Goal: Check status: Check status

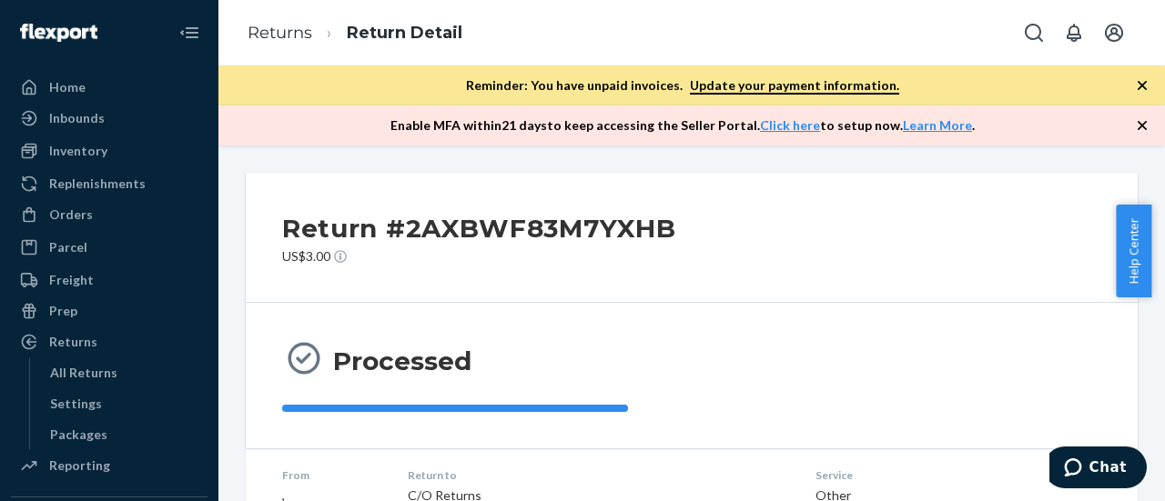
drag, startPoint x: 89, startPoint y: 219, endPoint x: 182, endPoint y: 5, distance: 233.1
click at [89, 219] on div "Orders" at bounding box center [71, 215] width 44 height 18
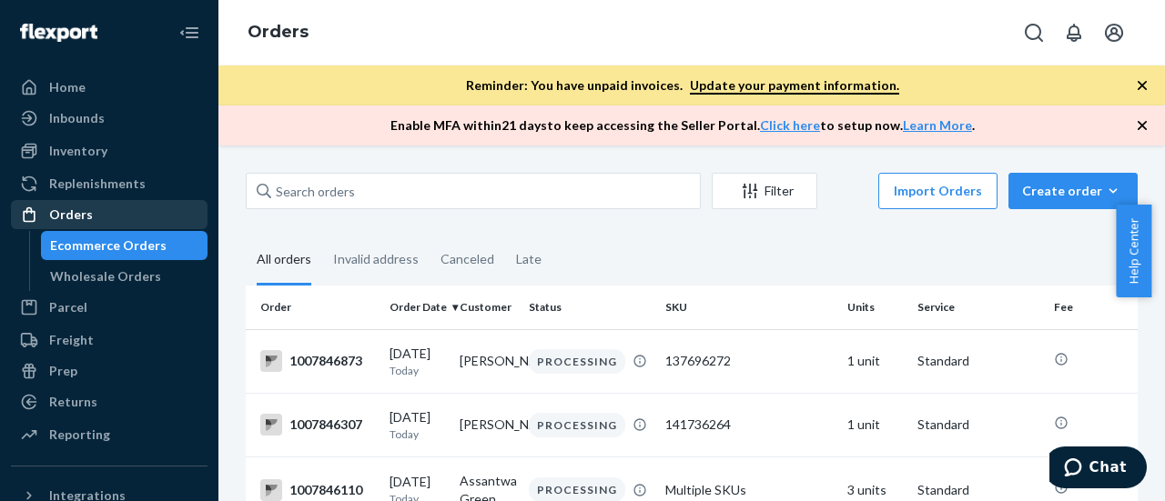
click at [73, 214] on div "Orders" at bounding box center [71, 215] width 44 height 18
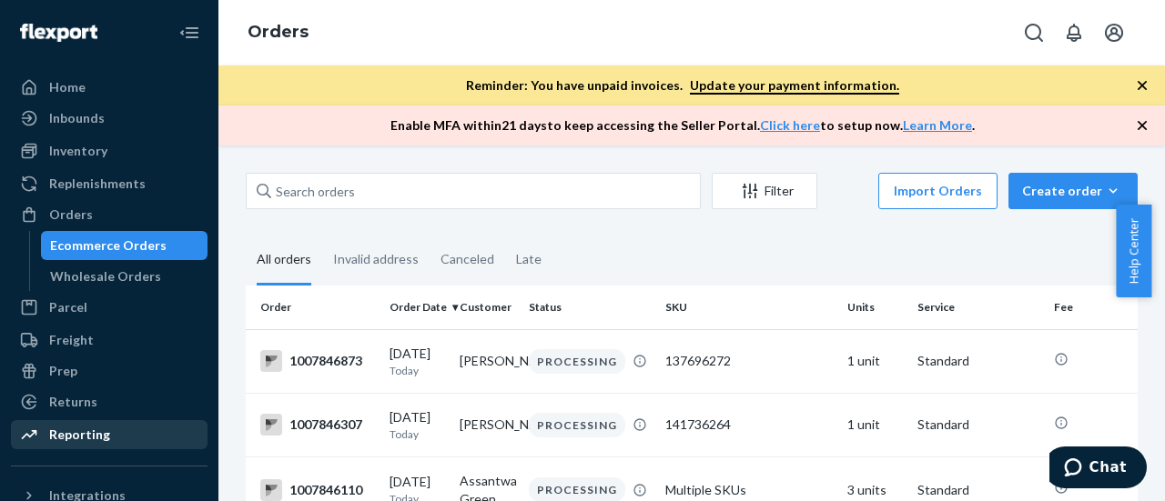
click at [69, 432] on div "Reporting" at bounding box center [79, 435] width 61 height 18
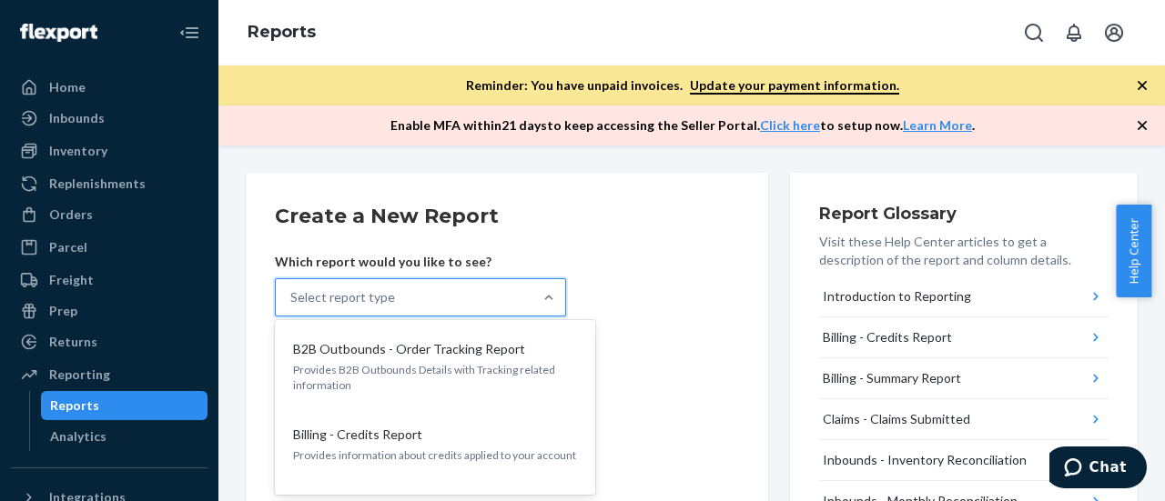
click at [494, 296] on div "Select report type" at bounding box center [404, 297] width 257 height 36
click at [292, 296] on input "option B2B Outbounds - Order Tracking Report focused, 1 of 26. 26 results avail…" at bounding box center [291, 297] width 2 height 18
type input "orders"
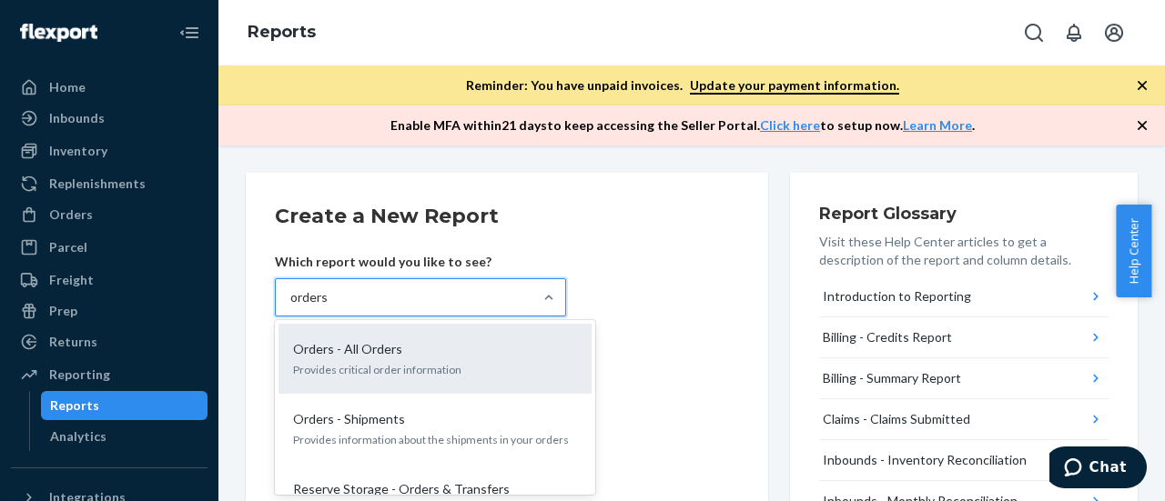
click at [477, 349] on div "Orders - All Orders" at bounding box center [431, 349] width 291 height 18
click at [329, 307] on input "orders" at bounding box center [309, 297] width 38 height 18
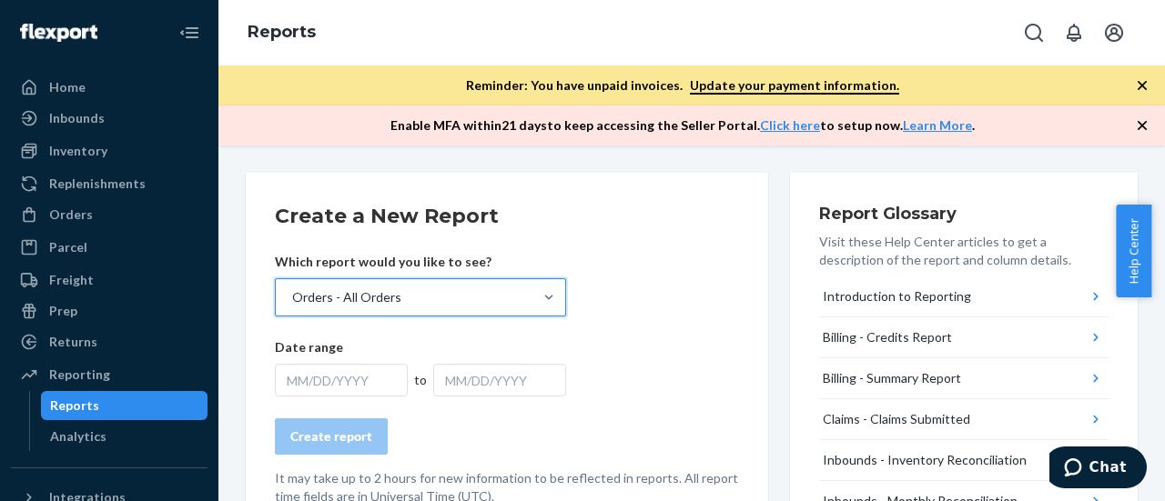
click at [400, 380] on div "MM/DD/YYYY" at bounding box center [341, 380] width 133 height 33
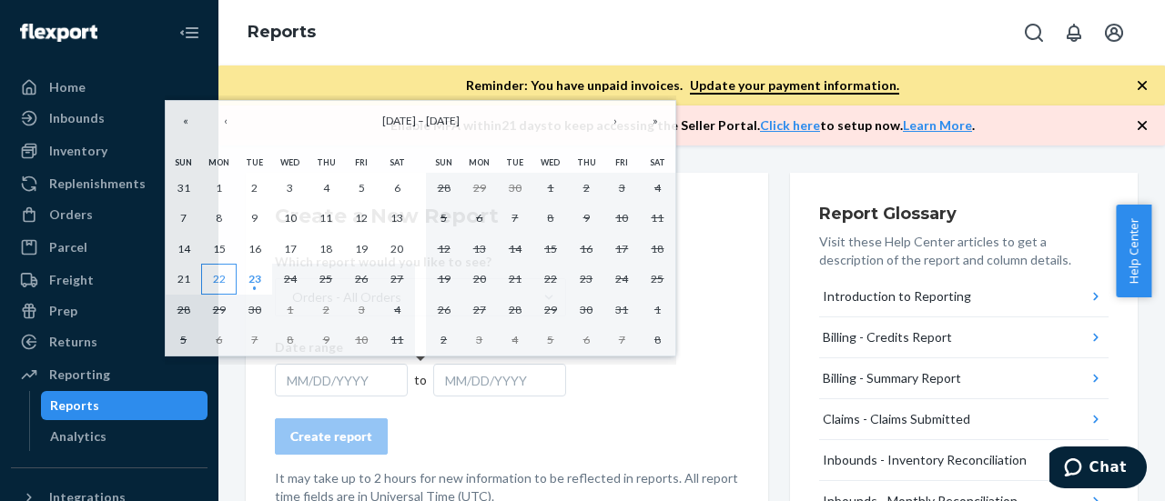
click at [219, 274] on abbr "22" at bounding box center [219, 279] width 13 height 14
click at [253, 274] on abbr "23" at bounding box center [254, 279] width 13 height 14
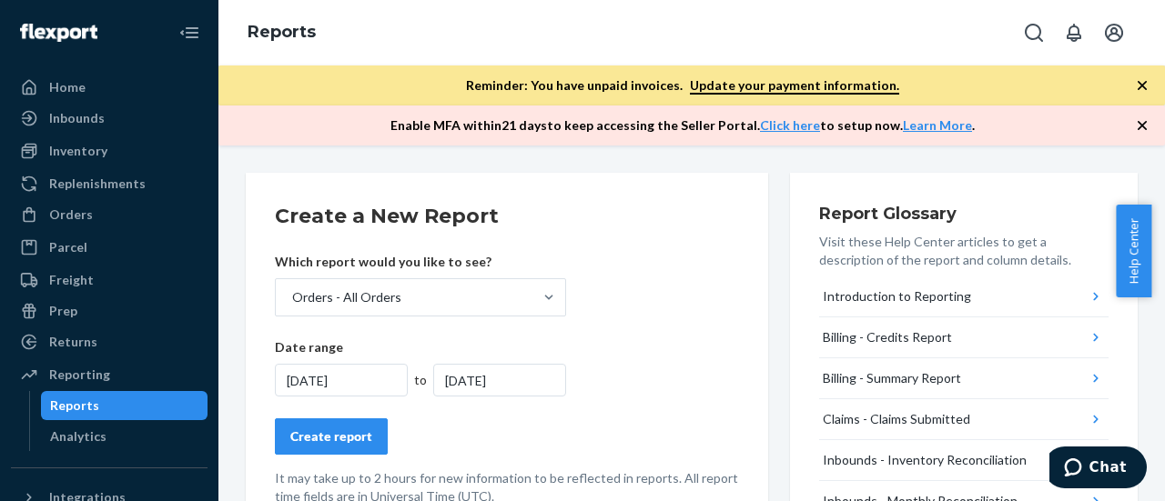
click at [346, 435] on div "Create report" at bounding box center [331, 437] width 82 height 18
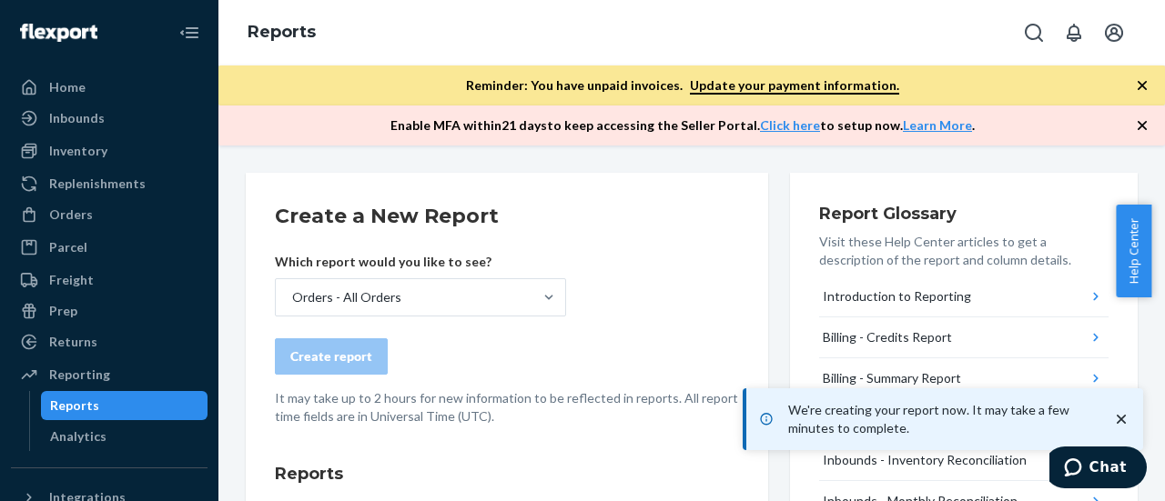
click at [1124, 420] on icon "close toast" at bounding box center [1121, 419] width 18 height 18
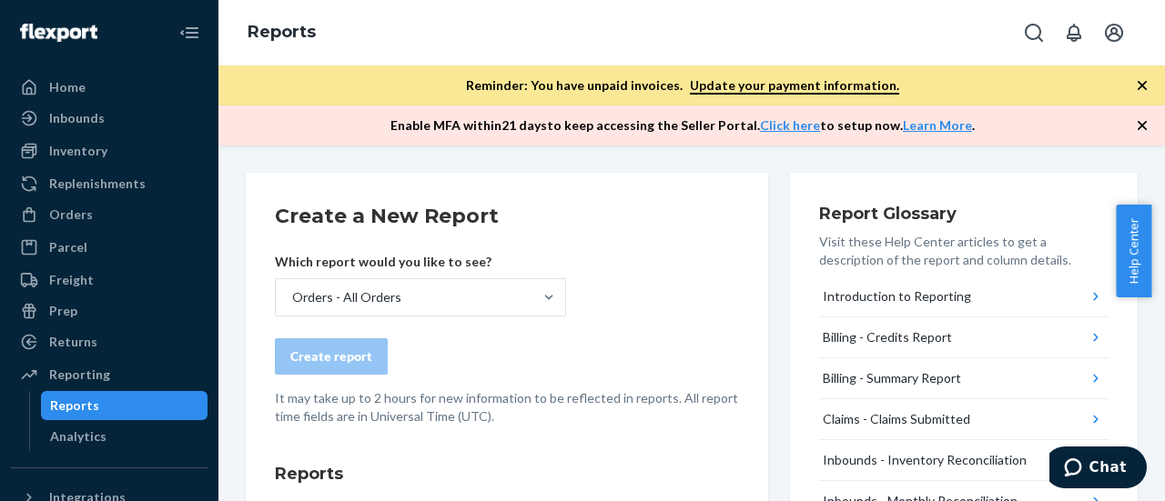
click at [620, 34] on div "Reports" at bounding box center [691, 33] width 946 height 66
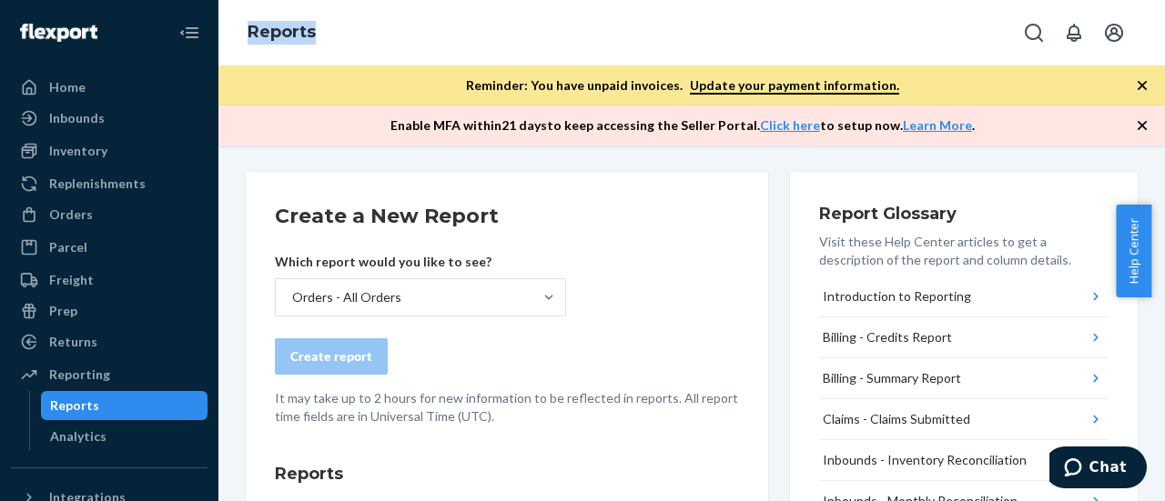
click at [620, 34] on div "Reports" at bounding box center [691, 33] width 946 height 66
click at [620, 37] on div "Reports" at bounding box center [691, 33] width 946 height 66
click at [621, 37] on div "Reports" at bounding box center [691, 33] width 946 height 66
click at [625, 37] on div "Reports" at bounding box center [691, 33] width 946 height 66
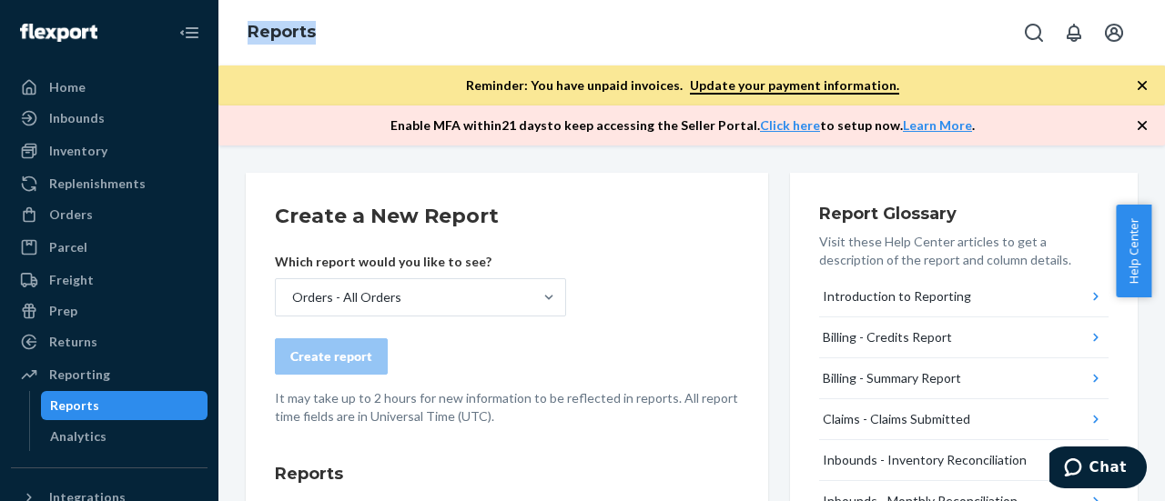
click at [625, 37] on div "Reports" at bounding box center [691, 33] width 946 height 66
click at [626, 37] on div "Reports" at bounding box center [691, 33] width 946 height 66
click at [627, 45] on div "Reports" at bounding box center [691, 33] width 946 height 66
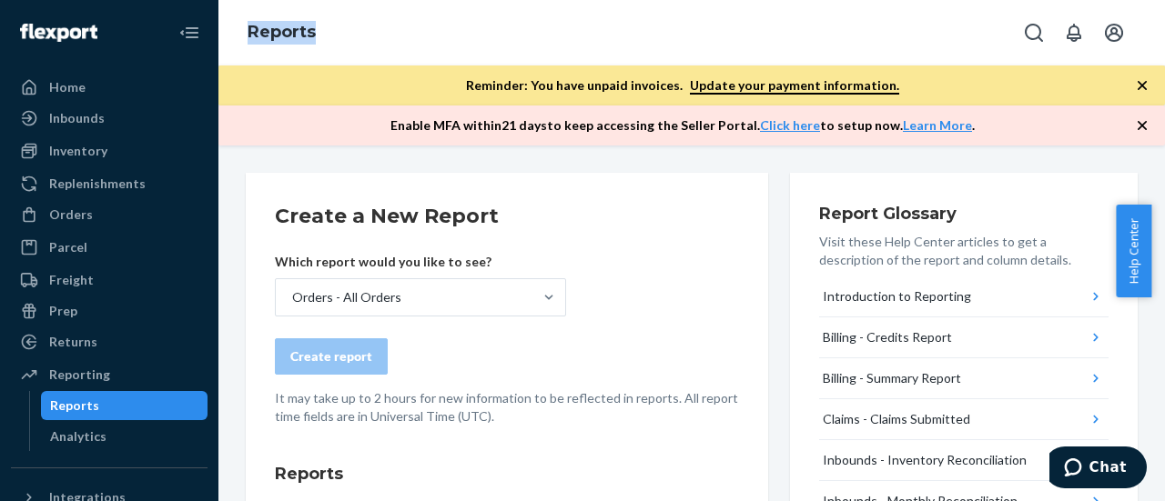
click at [627, 45] on div "Reports" at bounding box center [691, 33] width 946 height 66
click at [628, 44] on div "Reports" at bounding box center [691, 33] width 946 height 66
click at [632, 43] on div "Reports" at bounding box center [691, 33] width 946 height 66
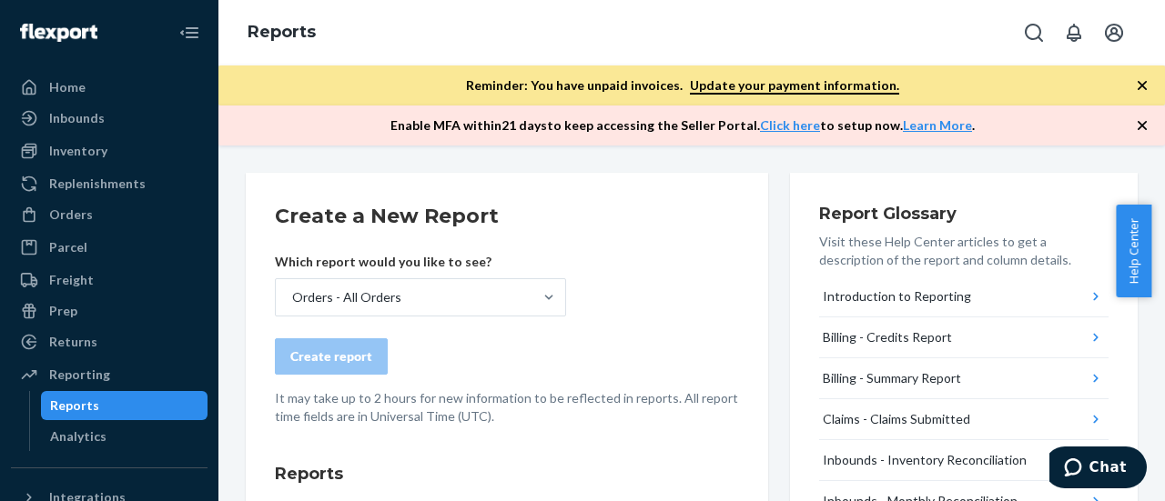
click at [633, 40] on div "Reports" at bounding box center [691, 33] width 946 height 66
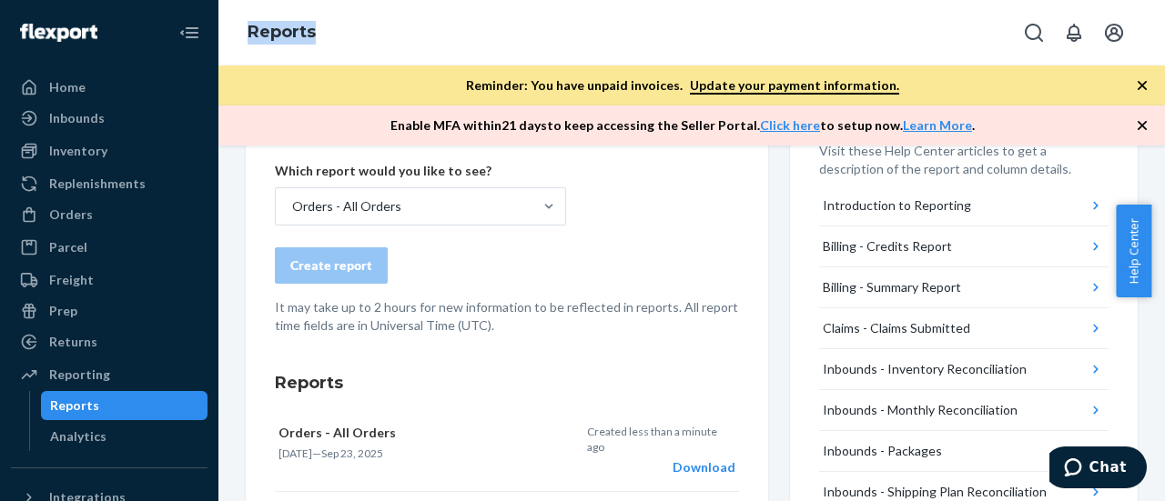
scroll to position [182, 0]
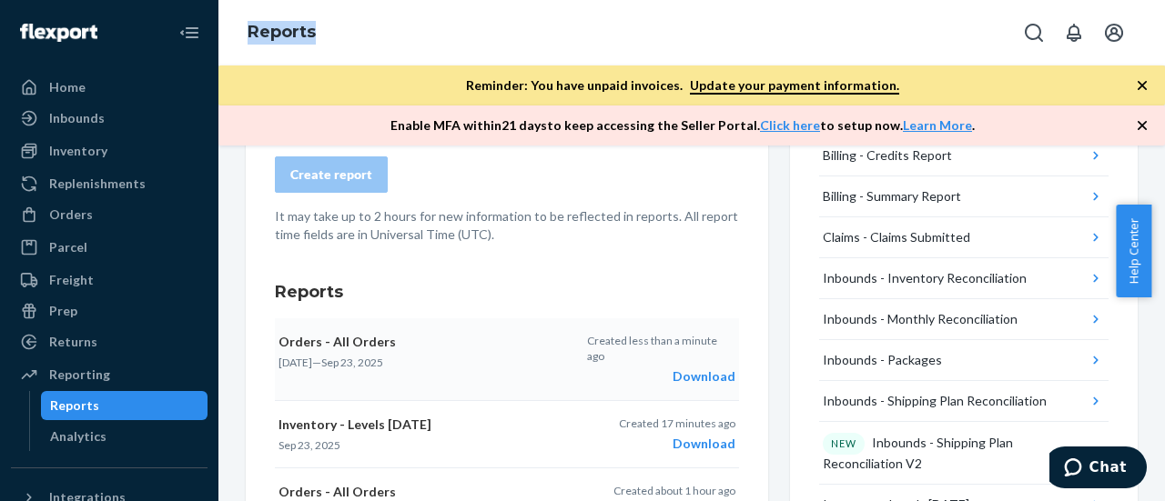
click at [693, 375] on div "Download" at bounding box center [660, 377] width 147 height 18
click at [67, 215] on div "Orders" at bounding box center [71, 215] width 44 height 18
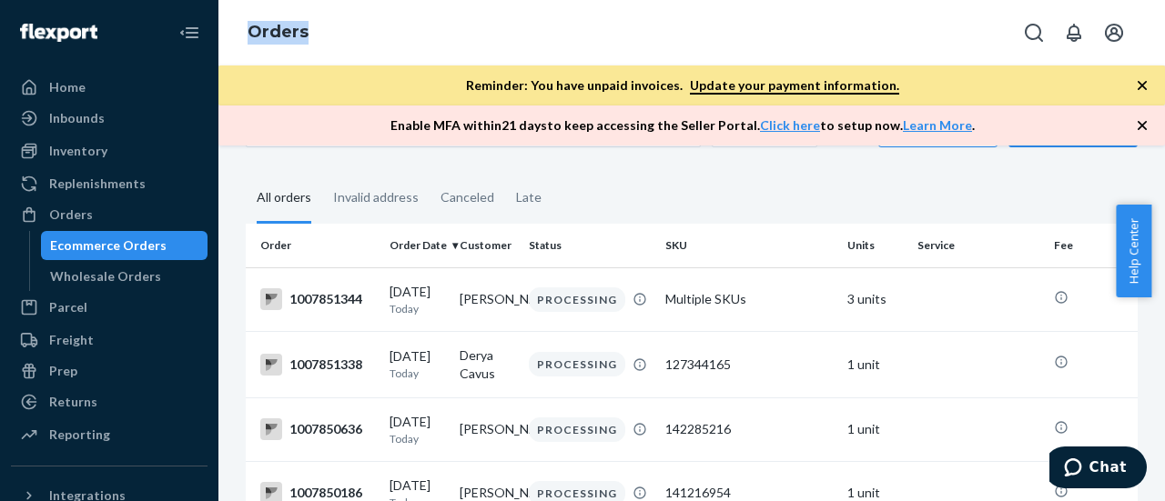
scroll to position [91, 0]
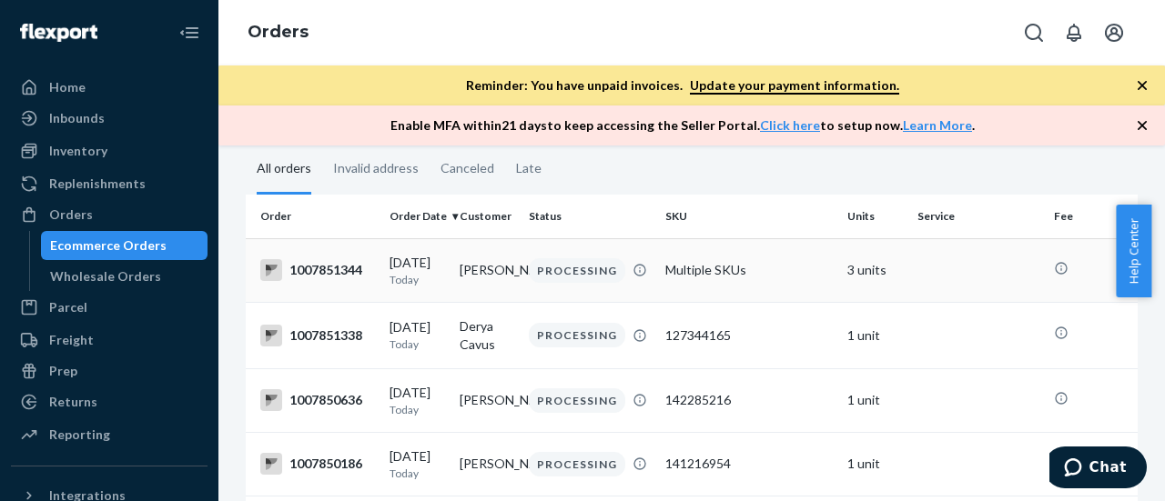
click at [521, 278] on td "[PERSON_NAME]" at bounding box center [487, 270] width 70 height 64
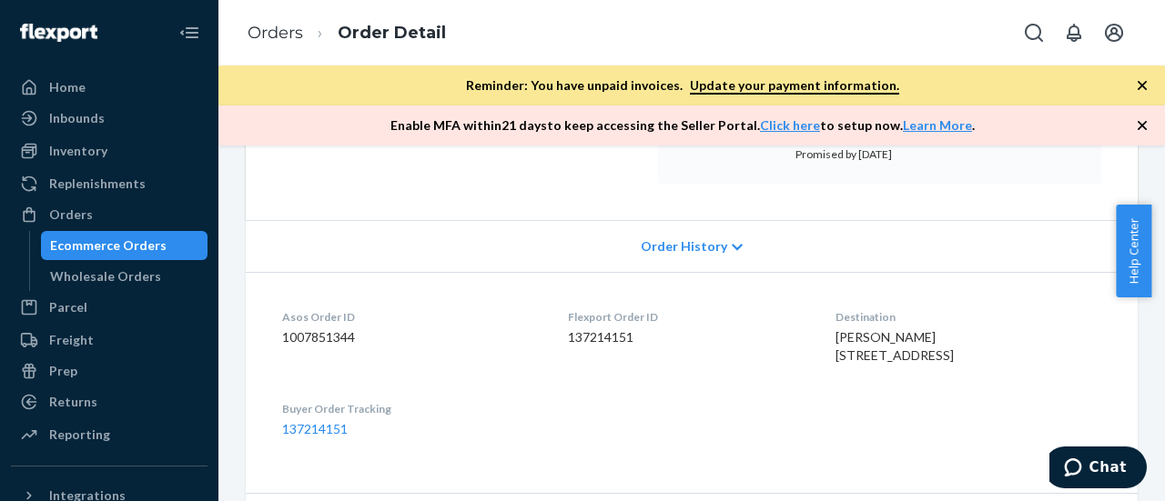
scroll to position [364, 0]
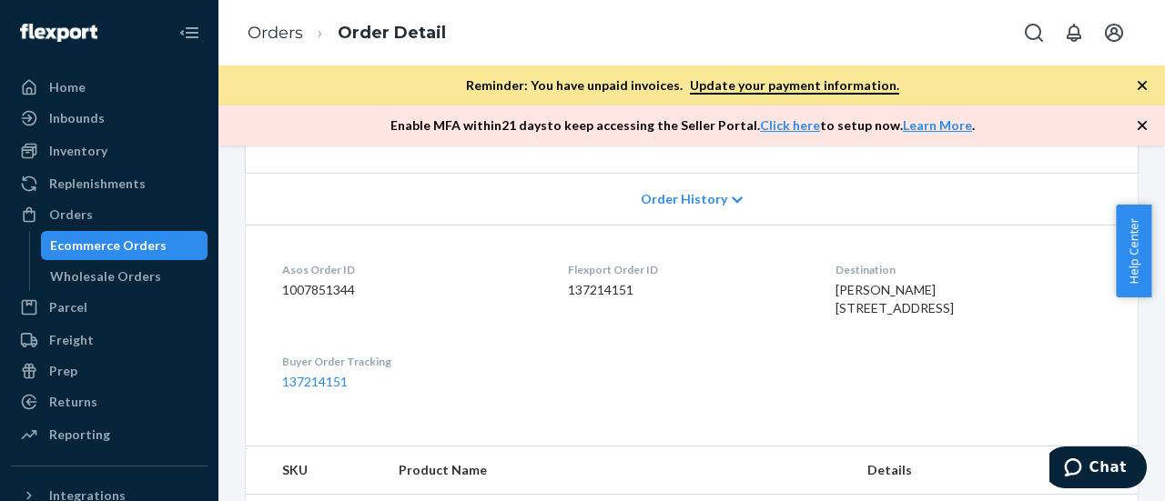
click at [692, 196] on span "Order History" at bounding box center [684, 199] width 86 height 18
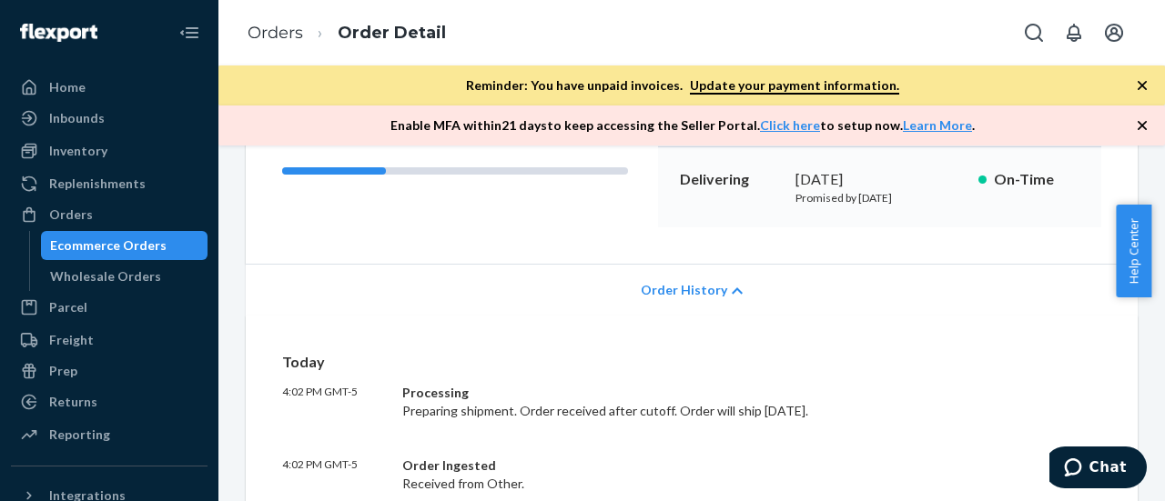
scroll to position [0, 0]
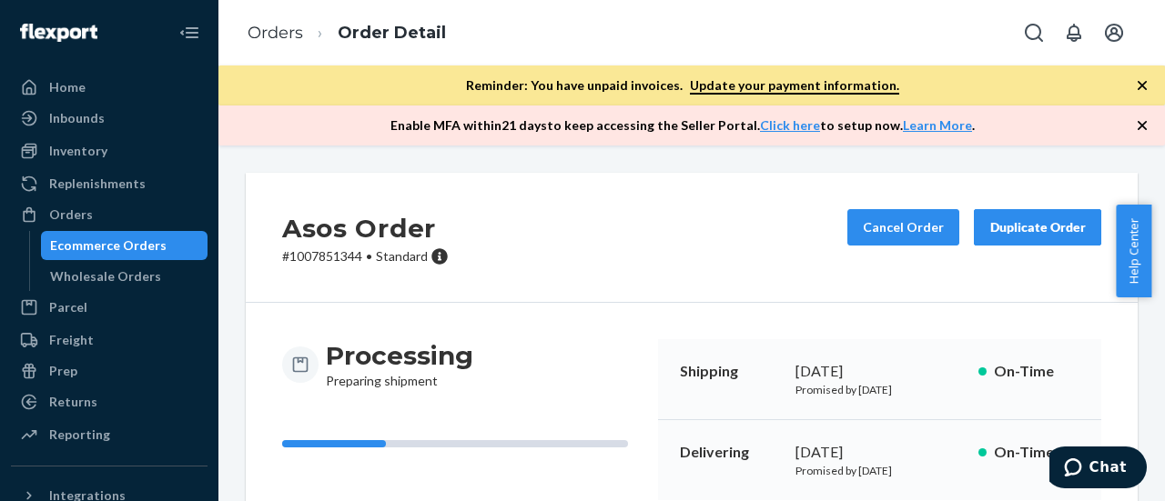
click at [326, 250] on p "# 1007851344 • Standard" at bounding box center [365, 257] width 167 height 18
copy p "1007851344"
click at [279, 32] on link "Orders" at bounding box center [276, 33] width 56 height 20
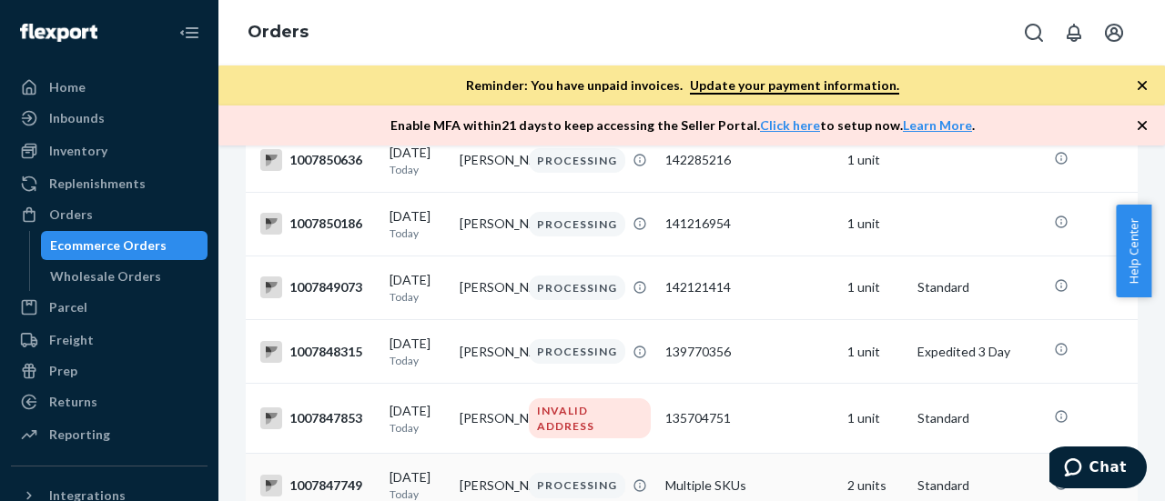
scroll to position [455, 0]
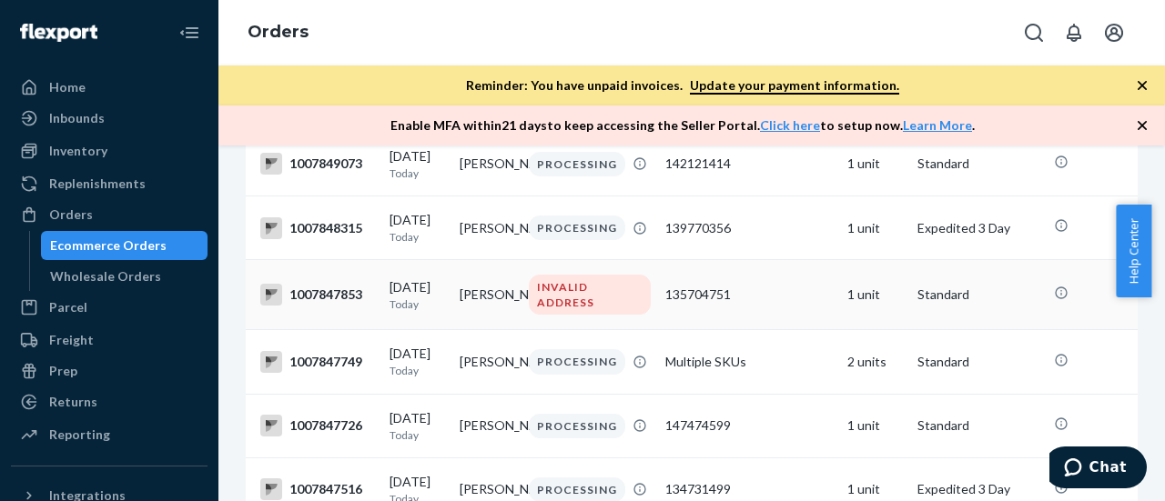
click at [613, 305] on div "INVALID ADDRESS" at bounding box center [590, 295] width 122 height 40
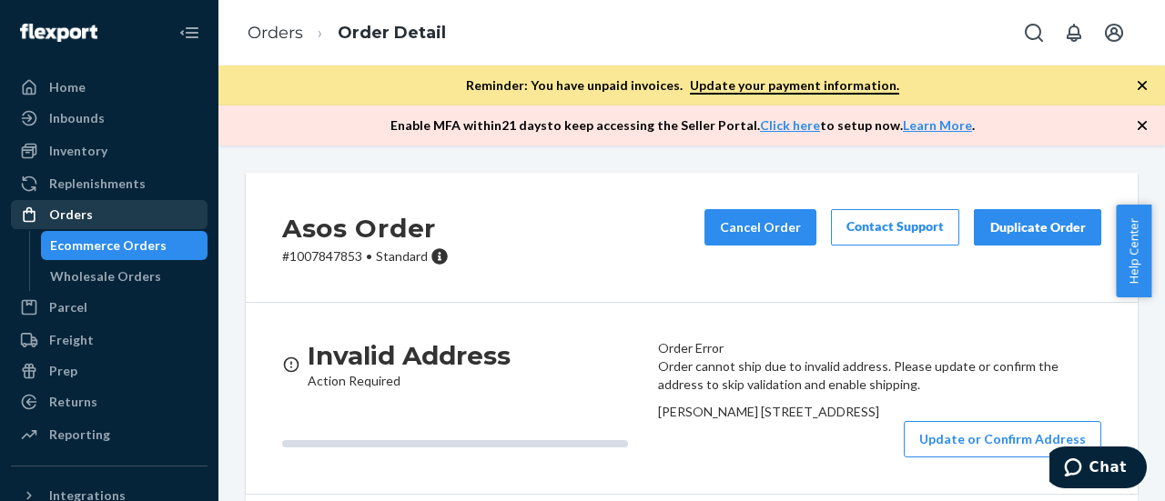
click at [77, 219] on div "Orders" at bounding box center [71, 215] width 44 height 18
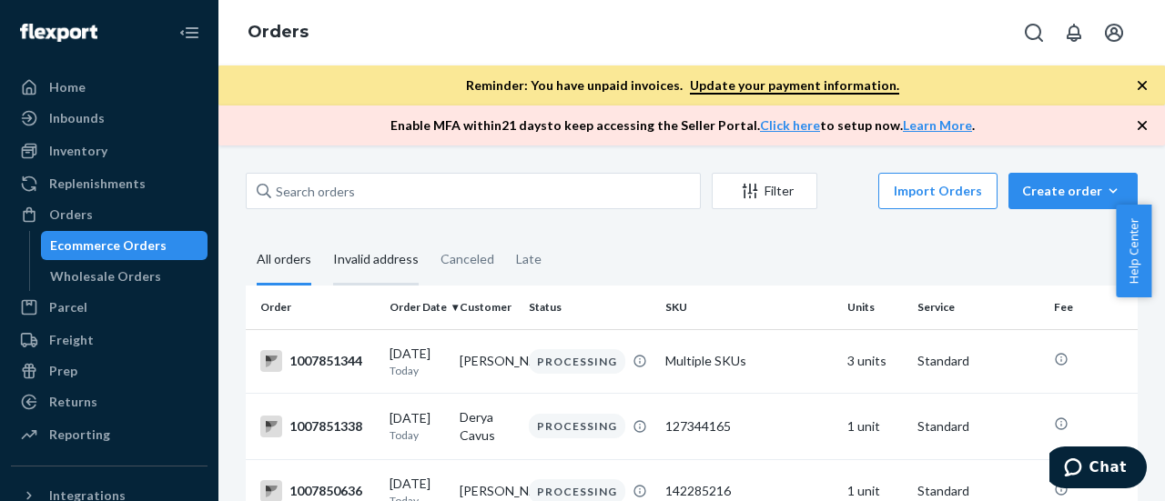
click at [379, 258] on div "Invalid address" at bounding box center [376, 261] width 86 height 50
click at [322, 236] on input "Invalid address" at bounding box center [322, 236] width 0 height 0
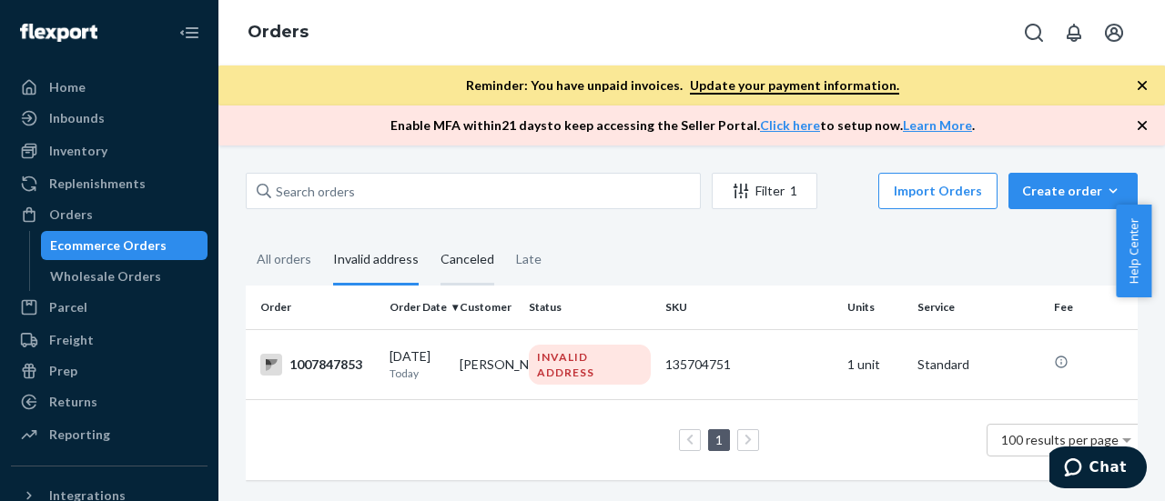
click at [458, 258] on div "Canceled" at bounding box center [467, 261] width 54 height 50
click at [475, 261] on div "Canceled" at bounding box center [467, 261] width 54 height 50
click at [430, 236] on input "Canceled" at bounding box center [430, 236] width 0 height 0
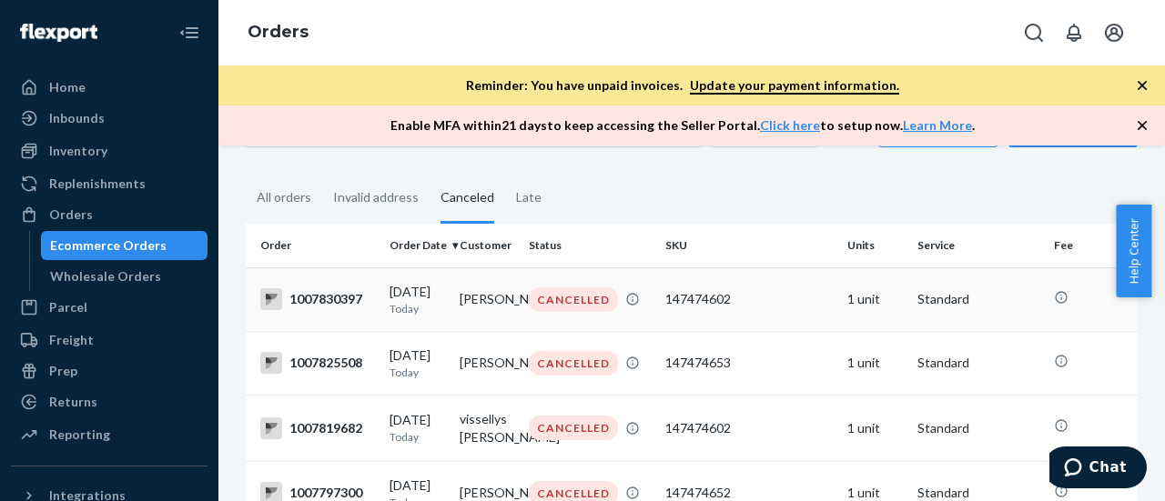
scroll to position [91, 0]
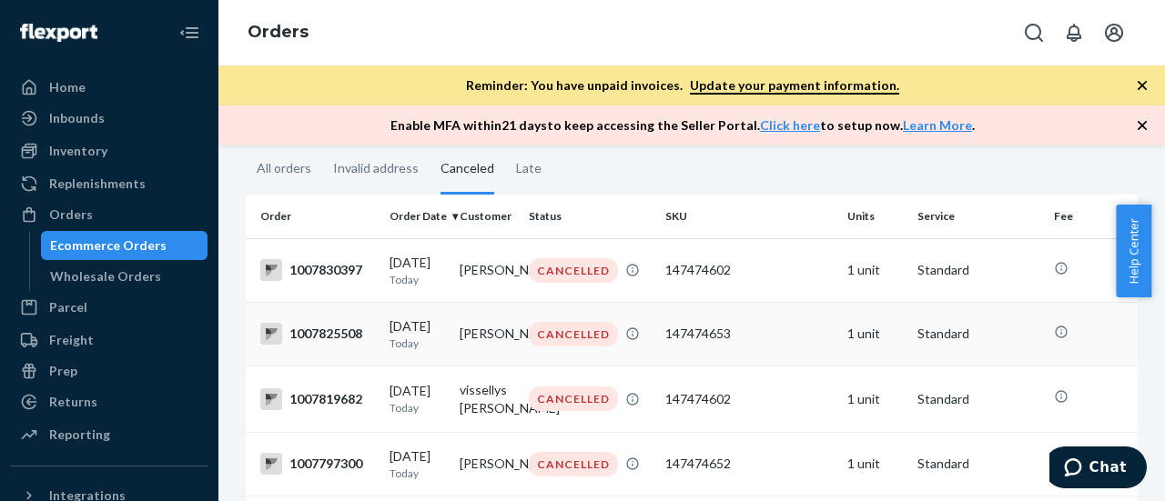
click at [344, 360] on td "1007825508" at bounding box center [314, 334] width 137 height 64
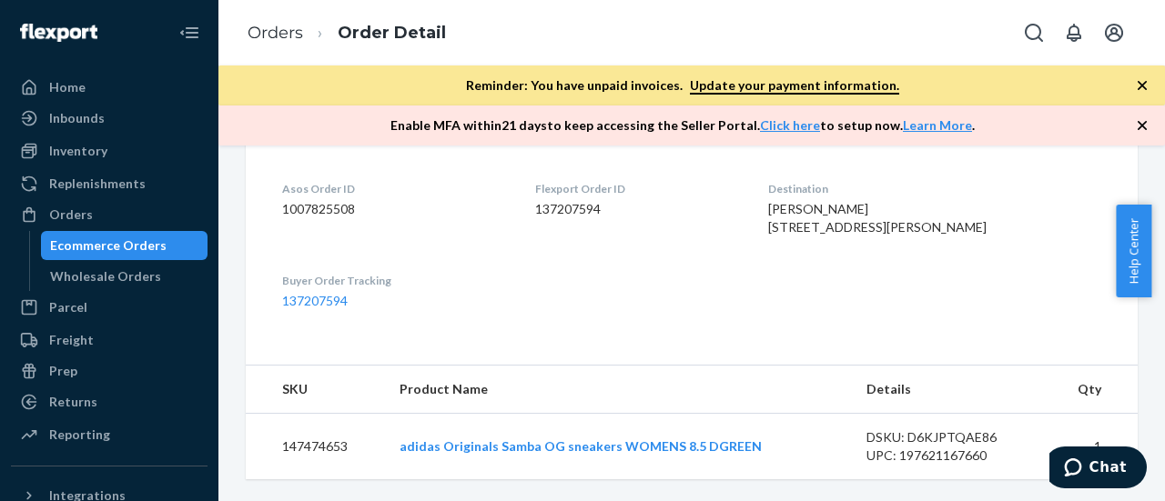
scroll to position [428, 0]
click at [322, 443] on td "147474653" at bounding box center [315, 447] width 139 height 66
click at [322, 441] on td "147474653" at bounding box center [315, 447] width 139 height 66
copy td "147474653"
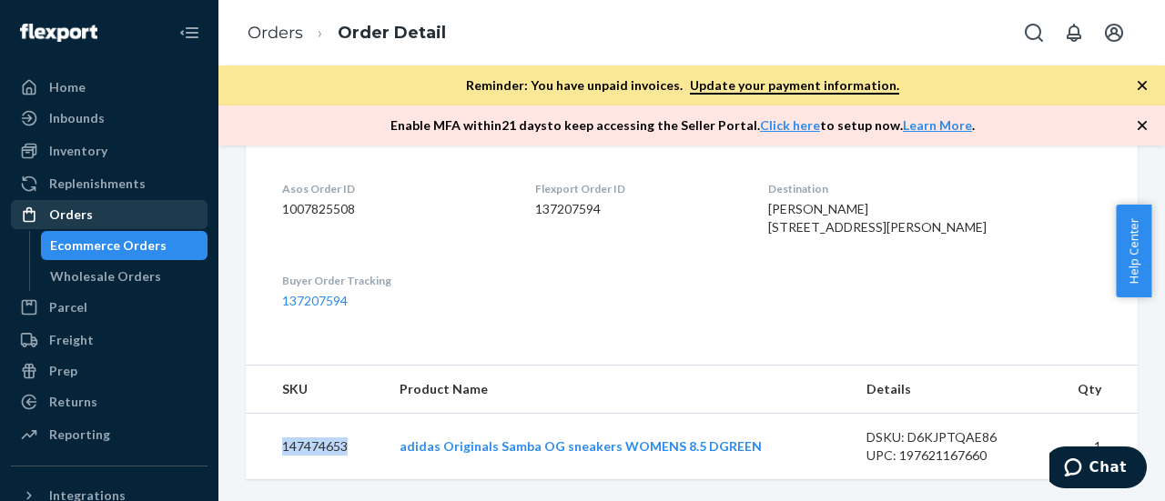
click at [70, 207] on div "Orders" at bounding box center [71, 215] width 44 height 18
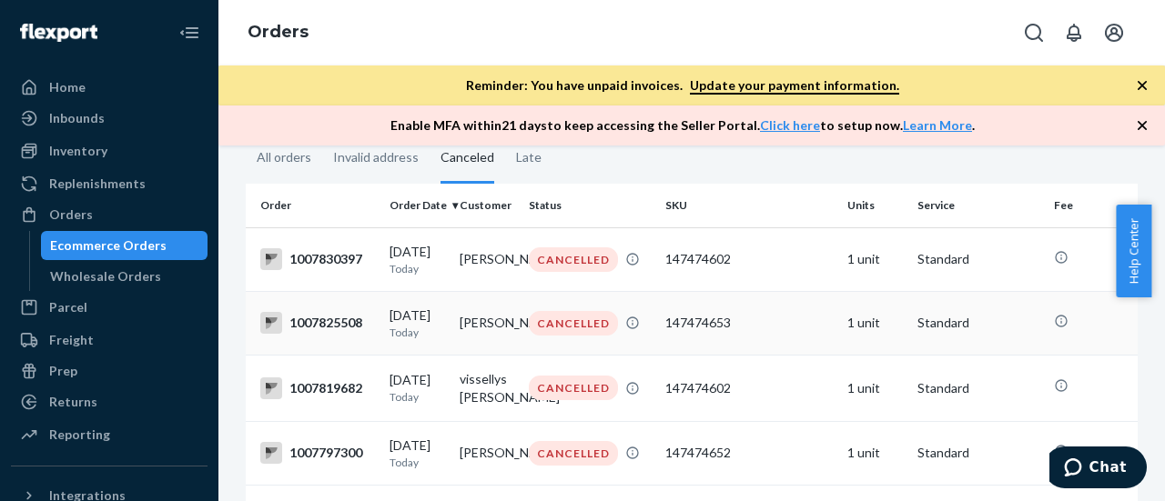
scroll to position [182, 0]
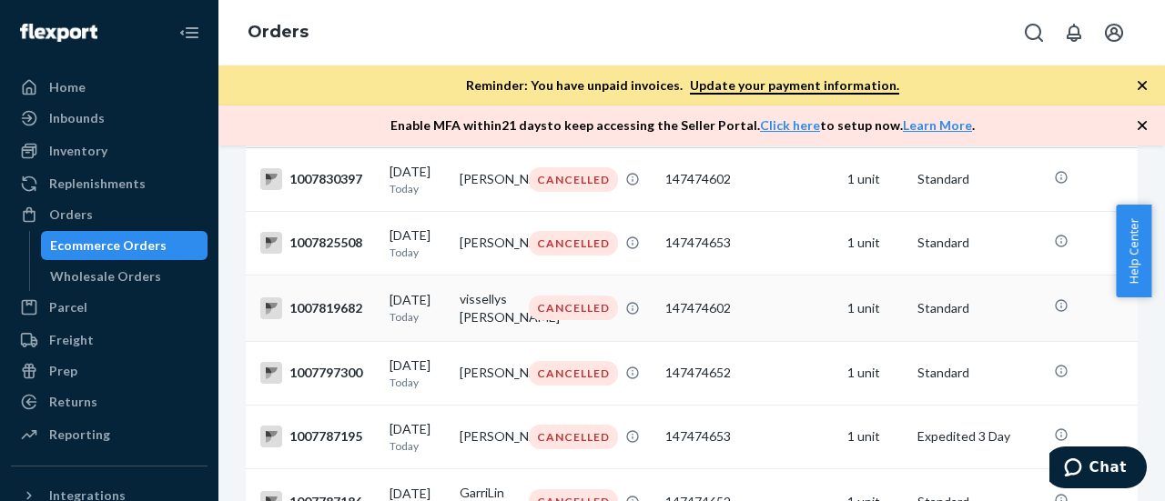
click at [341, 319] on div "1007819682" at bounding box center [317, 309] width 115 height 22
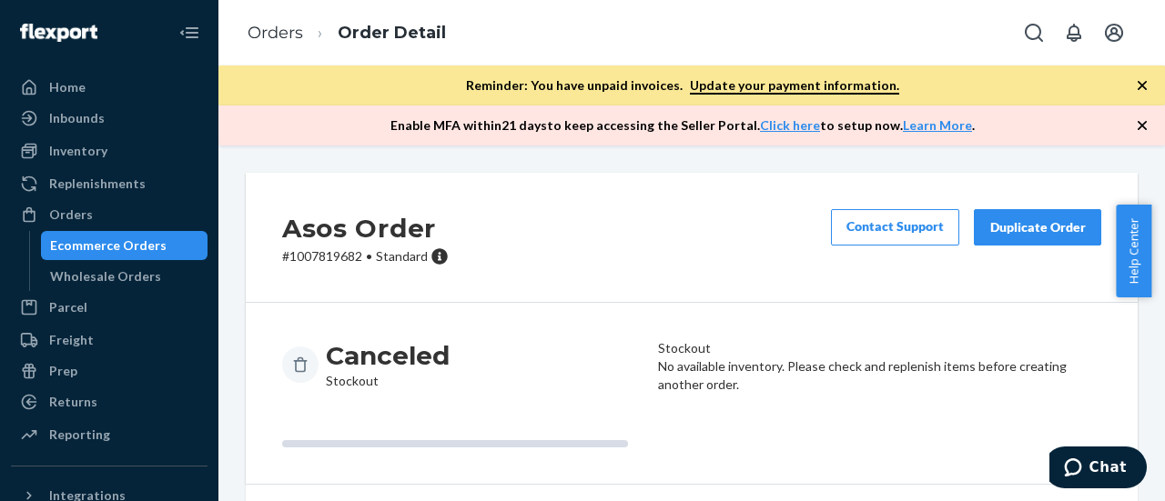
scroll to position [273, 0]
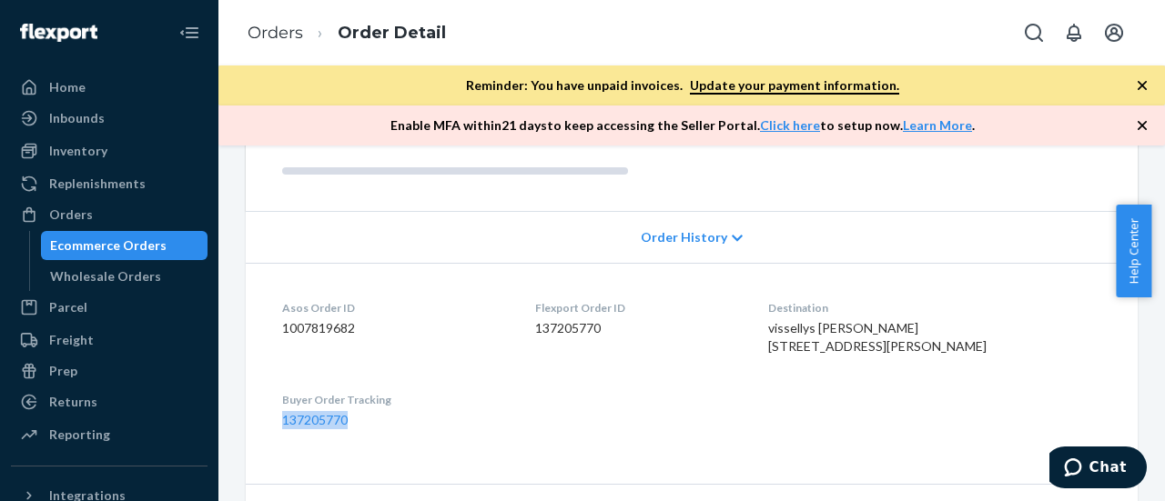
drag, startPoint x: 351, startPoint y: 456, endPoint x: 473, endPoint y: 427, distance: 125.4
click at [472, 430] on div "Buyer Order Tracking 137205770" at bounding box center [394, 410] width 224 height 37
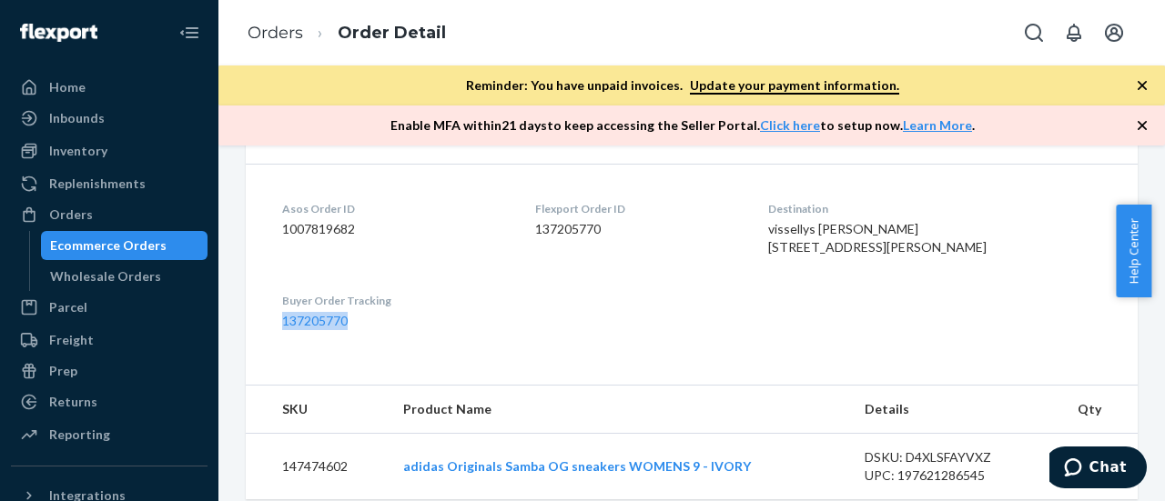
scroll to position [428, 0]
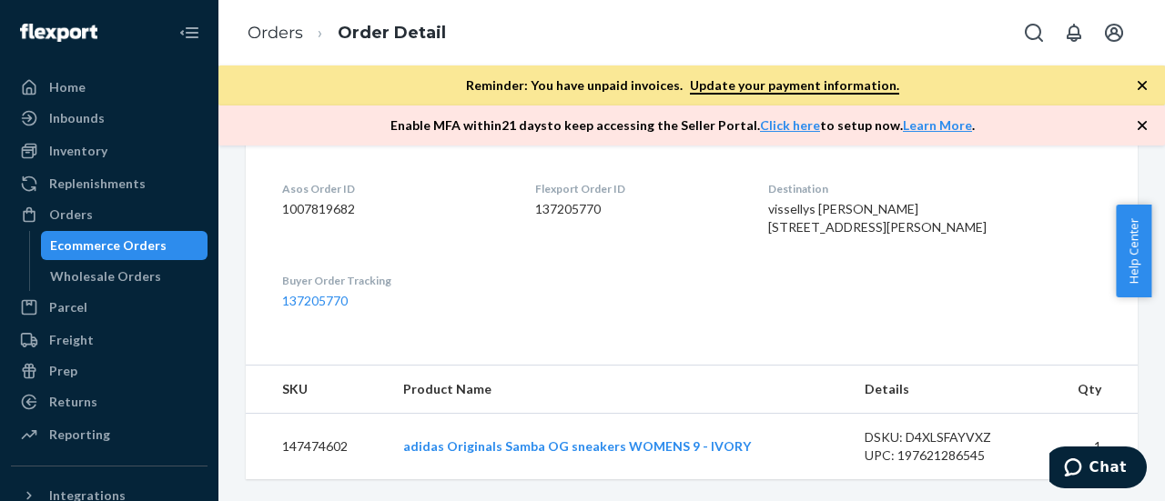
click at [326, 451] on td "147474602" at bounding box center [317, 447] width 143 height 66
copy td "147474602"
click at [581, 331] on dl "Asos Order ID 1007819682 Flexport Order ID 137205770 Destination vissellys [PER…" at bounding box center [692, 245] width 892 height 203
click at [65, 91] on div "Home" at bounding box center [67, 87] width 36 height 18
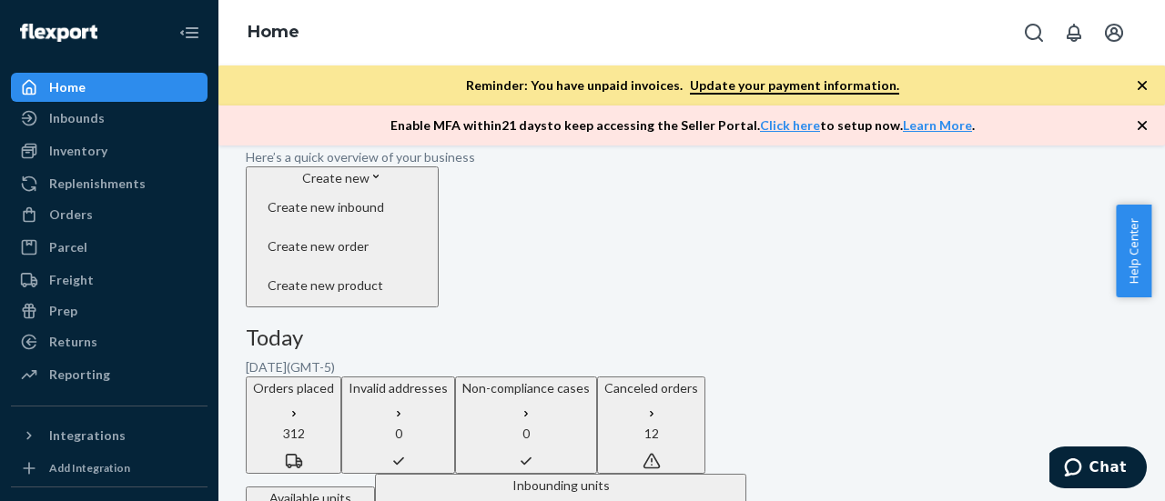
scroll to position [91, 0]
